Goal: Transaction & Acquisition: Purchase product/service

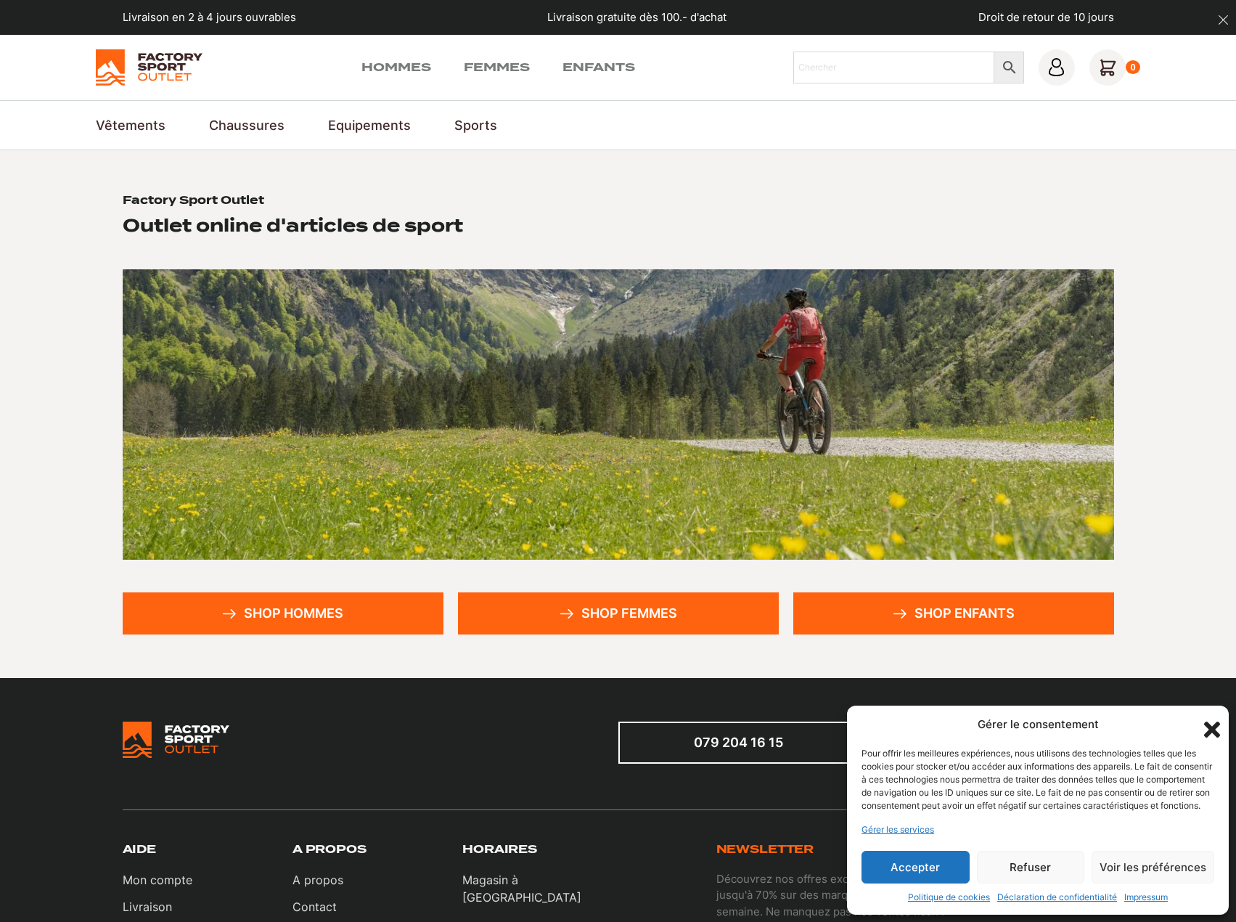
click at [271, 619] on link "Shop hommes" at bounding box center [283, 613] width 321 height 42
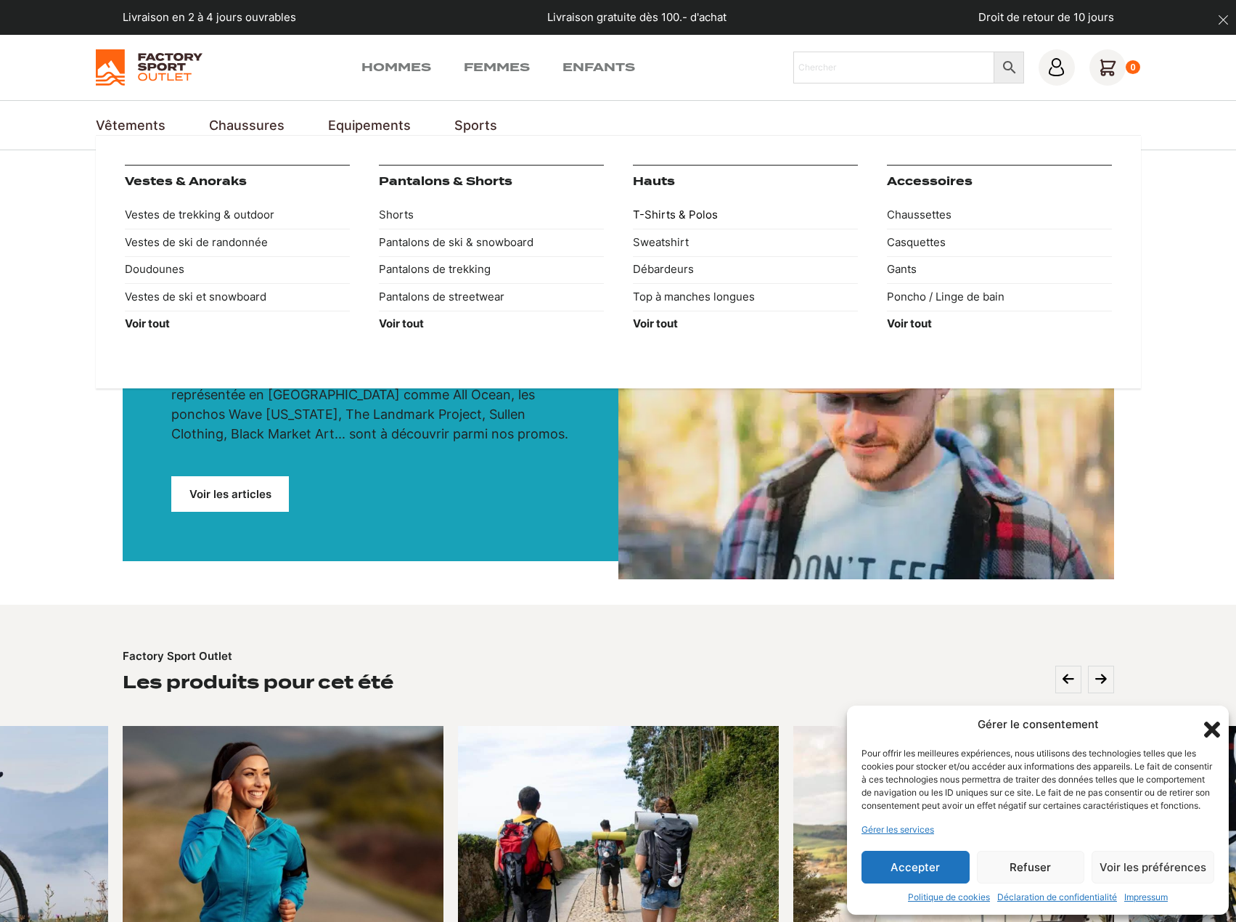
click at [648, 211] on link "T-Shirts & Polos" at bounding box center [745, 216] width 225 height 28
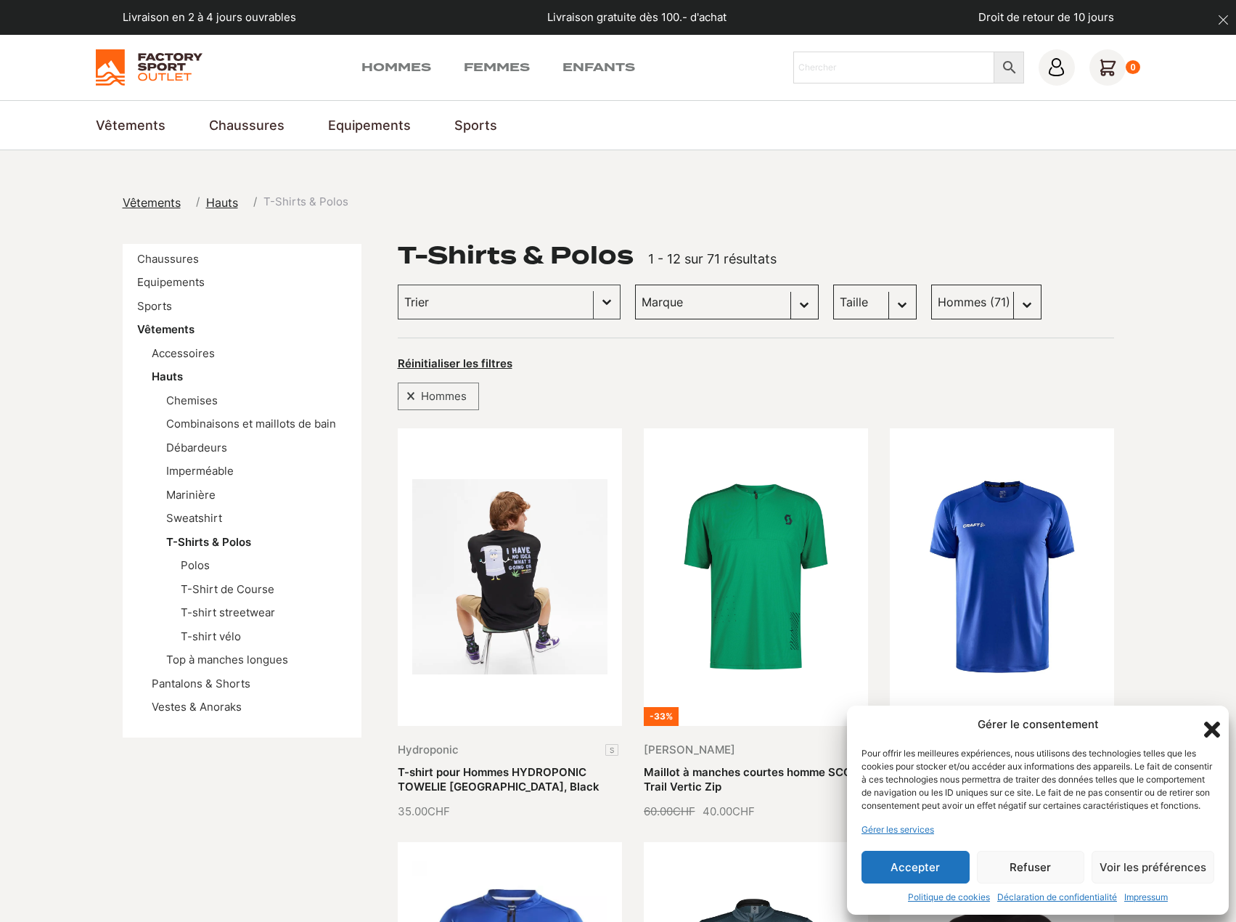
click at [1210, 717] on icon "Fermer la boîte de dialogue" at bounding box center [1212, 729] width 25 height 25
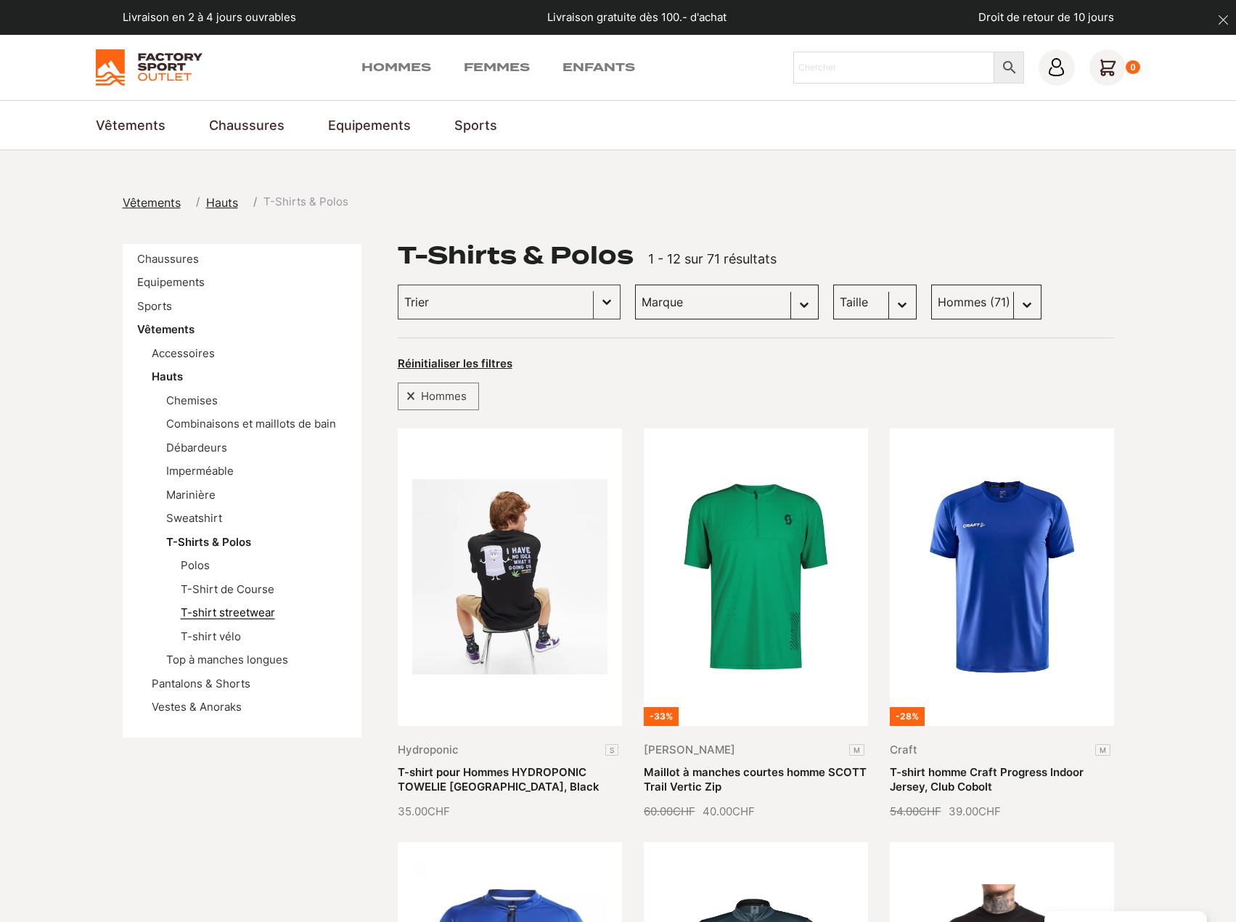
click at [260, 612] on link "T-shirt streetwear" at bounding box center [228, 612] width 94 height 14
